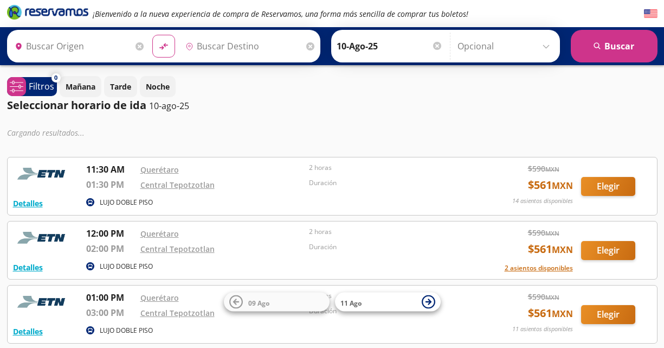
type input "Santiago de Querétaro, [GEOGRAPHIC_DATA]"
type input "[GEOGRAPHIC_DATA], [GEOGRAPHIC_DATA]"
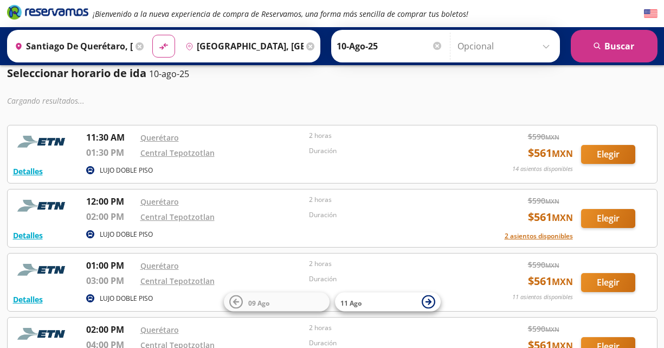
scroll to position [31, 0]
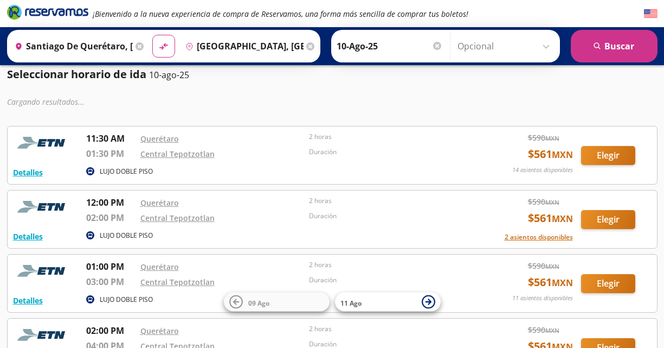
click at [603, 154] on button "Elegir" at bounding box center [608, 155] width 54 height 19
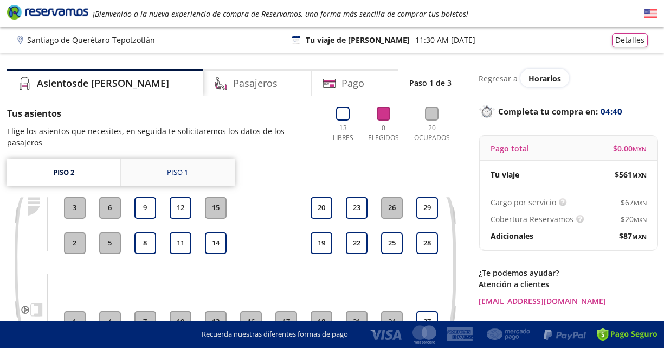
click at [162, 166] on link "Piso 1" at bounding box center [178, 172] width 114 height 27
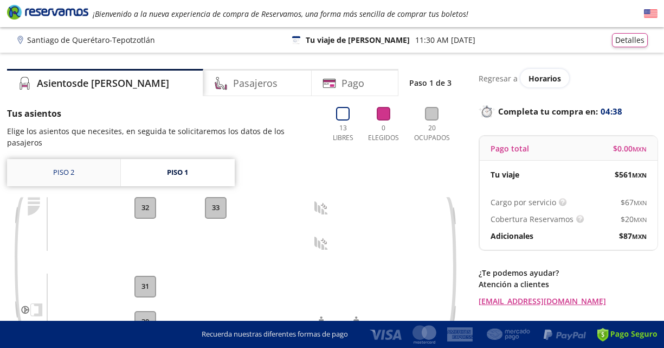
click at [84, 162] on link "Piso 2" at bounding box center [63, 172] width 113 height 27
